Goal: Transaction & Acquisition: Purchase product/service

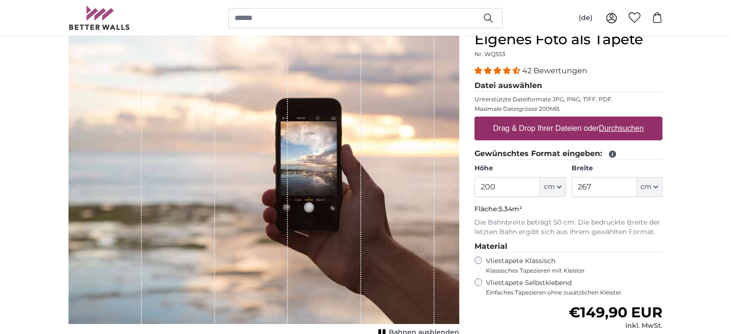
scroll to position [100, 0]
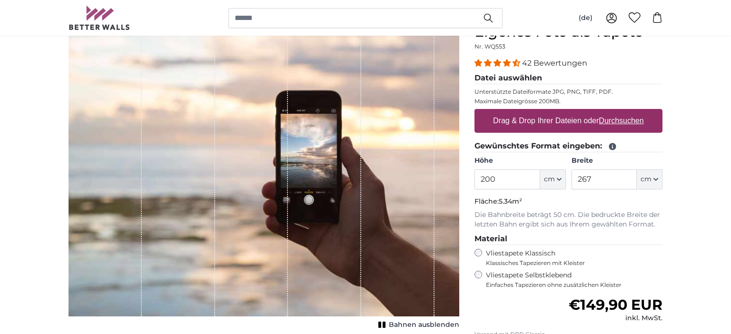
click at [491, 177] on input "200" at bounding box center [506, 179] width 65 height 20
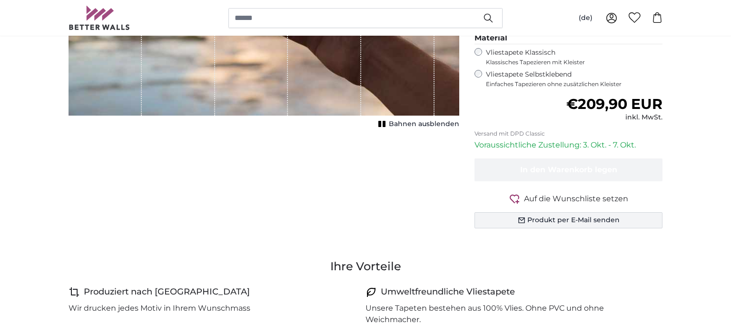
scroll to position [50, 0]
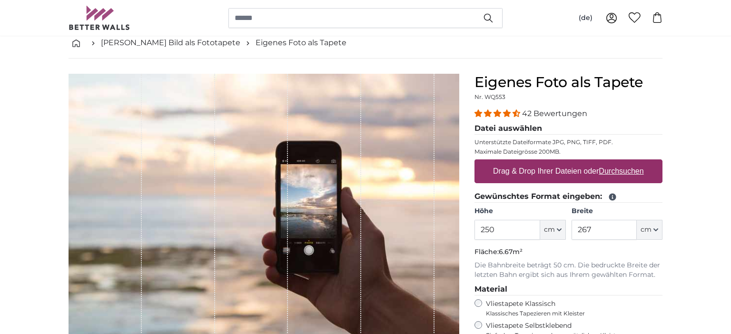
type input "250"
click at [617, 174] on u "Durchsuchen" at bounding box center [621, 171] width 45 height 8
click at [617, 162] on input "Drag & Drop Ihrer Dateien oder Durchsuchen" at bounding box center [568, 160] width 188 height 3
type input "**********"
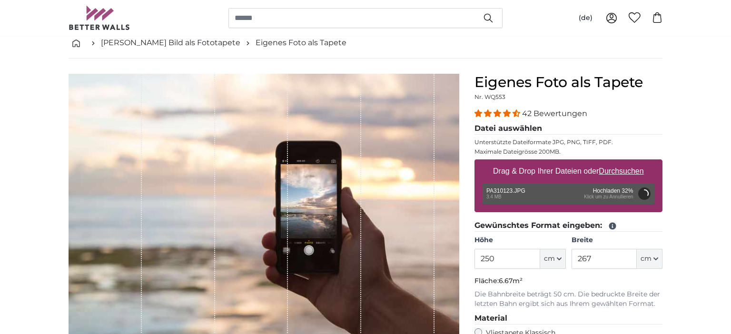
click at [611, 191] on div "Entfernen Nochmal versuchen Entfernen Hochladen Abbrechen Nochmal versuchen Ent…" at bounding box center [568, 193] width 173 height 21
click at [642, 191] on button "Abbrechen" at bounding box center [644, 193] width 12 height 12
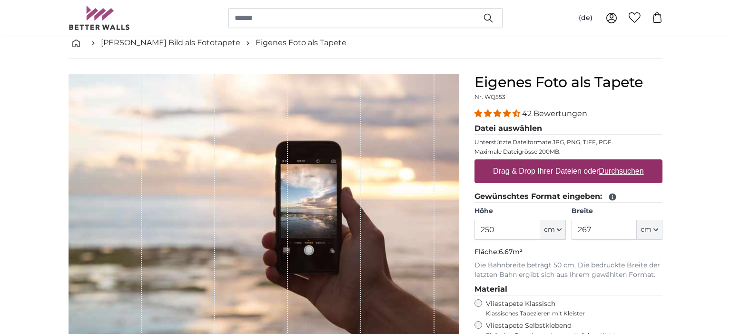
click at [631, 171] on u "Durchsuchen" at bounding box center [621, 171] width 45 height 8
click at [631, 162] on input "Drag & Drop Ihrer Dateien oder Durchsuchen" at bounding box center [568, 160] width 188 height 3
type input "**********"
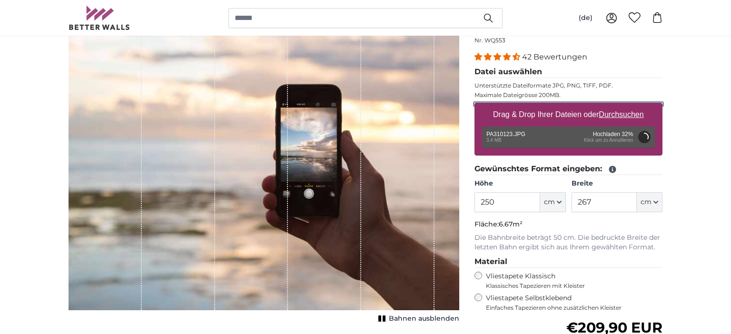
scroll to position [150, 0]
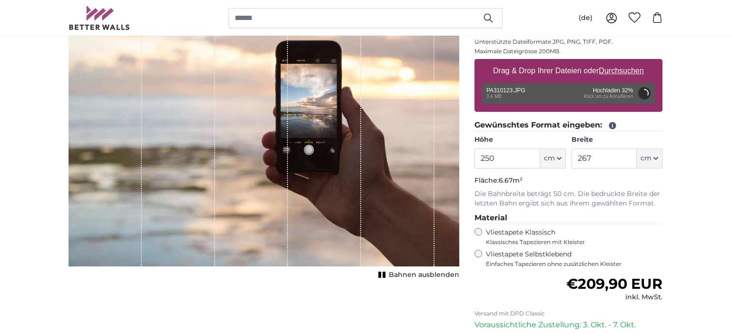
click at [627, 72] on u "Durchsuchen" at bounding box center [621, 71] width 45 height 8
click at [627, 62] on input "Drag & Drop Ihrer Dateien oder Durchsuchen" at bounding box center [568, 60] width 188 height 3
